Goal: Task Accomplishment & Management: Manage account settings

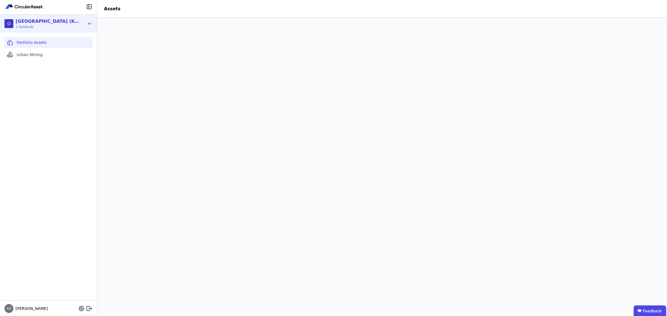
click at [81, 25] on div "O Osnabrück (Köster3) 3 Gebäude" at bounding box center [44, 23] width 80 height 11
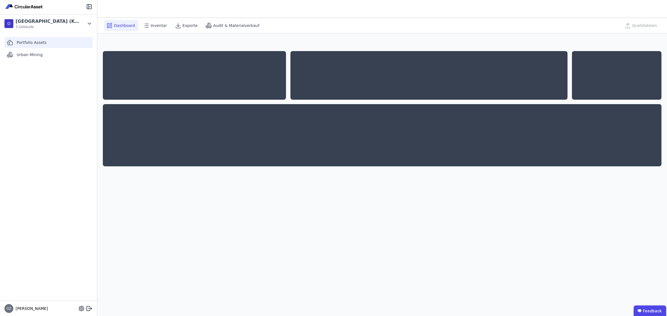
click at [50, 40] on div "Portfolio Assets" at bounding box center [48, 42] width 88 height 11
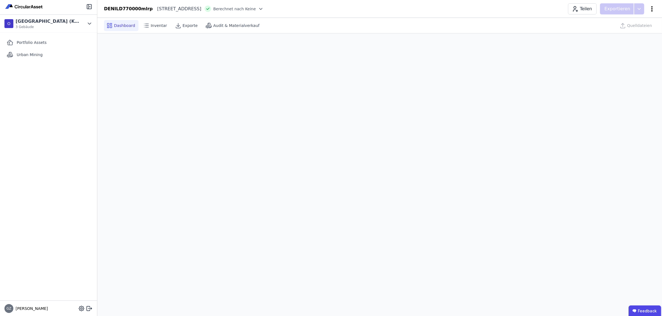
click at [649, 11] on icon at bounding box center [652, 9] width 7 height 7
click at [627, 31] on span "Gebäude löschen" at bounding box center [623, 32] width 34 height 6
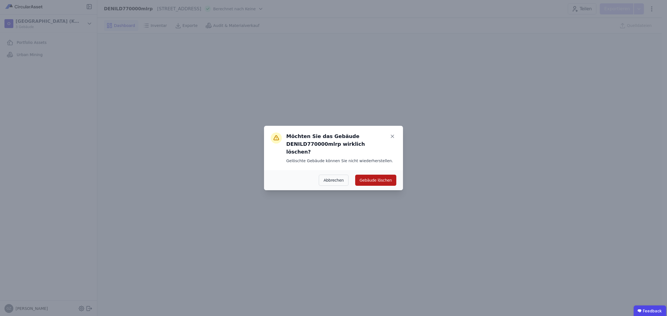
click at [382, 178] on button "Gebäude löschen" at bounding box center [375, 180] width 41 height 11
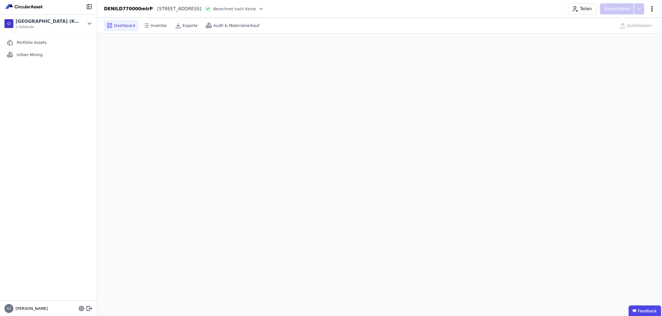
click at [653, 9] on icon at bounding box center [652, 9] width 7 height 7
click at [634, 31] on span "Gebäude löschen" at bounding box center [623, 32] width 34 height 6
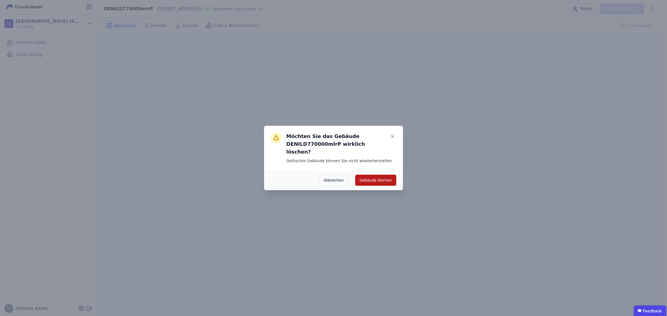
drag, startPoint x: 372, startPoint y: 175, endPoint x: 366, endPoint y: 175, distance: 5.8
click at [372, 176] on button "Gebäude löschen" at bounding box center [375, 180] width 41 height 11
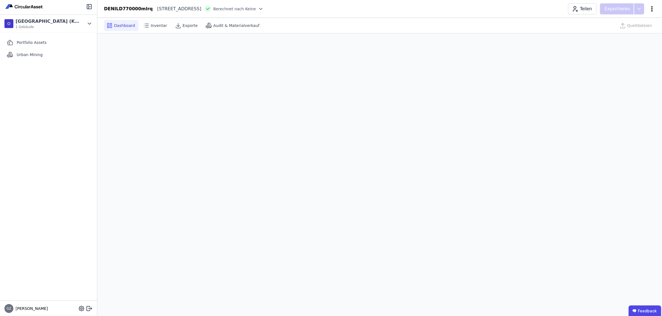
click at [654, 9] on icon at bounding box center [652, 9] width 7 height 7
click at [623, 29] on span "Gebäude löschen" at bounding box center [623, 32] width 34 height 6
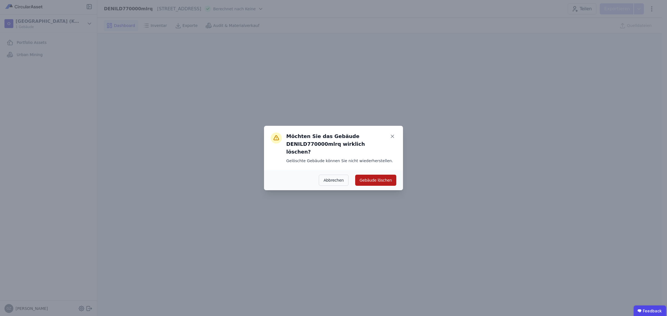
click at [369, 175] on button "Gebäude löschen" at bounding box center [375, 180] width 41 height 11
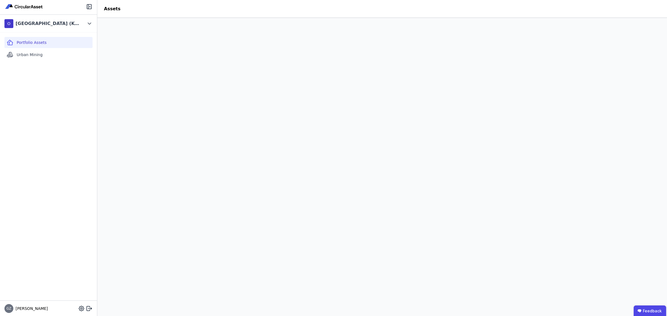
click at [34, 40] on span "Portfolio Assets" at bounding box center [32, 43] width 30 height 6
click at [88, 24] on icon at bounding box center [89, 23] width 6 height 7
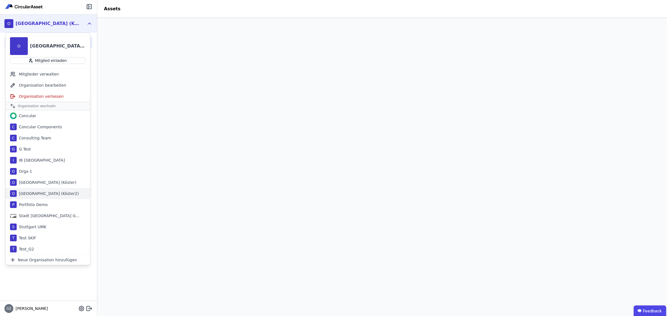
click at [49, 194] on div "Osnabrück (Köster2)" at bounding box center [48, 194] width 62 height 6
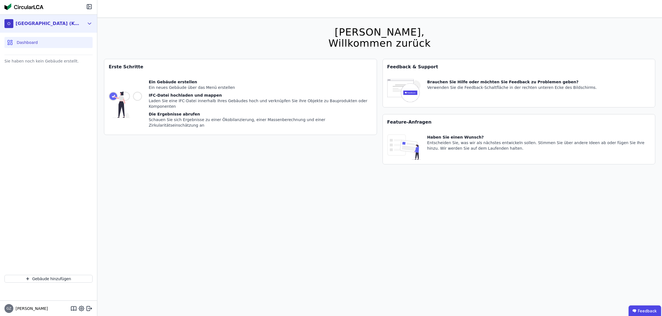
click at [89, 24] on icon at bounding box center [89, 23] width 6 height 7
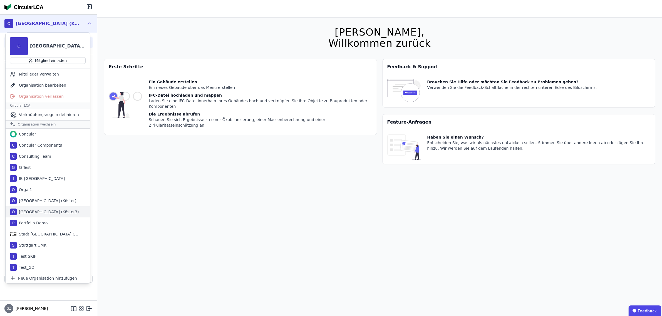
click at [49, 212] on div "[GEOGRAPHIC_DATA] (Köster3)" at bounding box center [48, 212] width 62 height 6
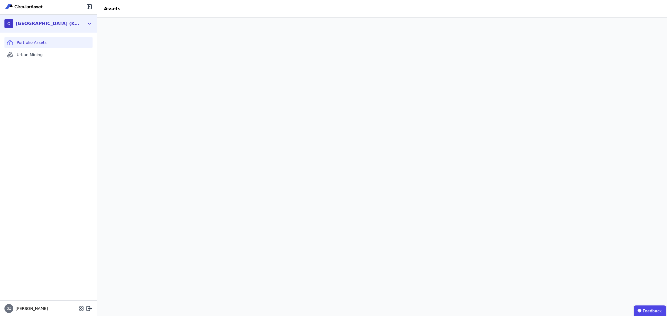
click at [88, 22] on icon at bounding box center [89, 23] width 6 height 7
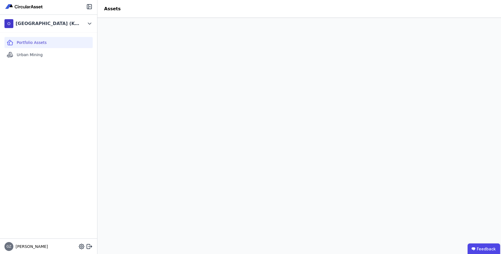
click at [37, 41] on span "Portfolio Assets" at bounding box center [32, 43] width 30 height 6
